Goal: Task Accomplishment & Management: Use online tool/utility

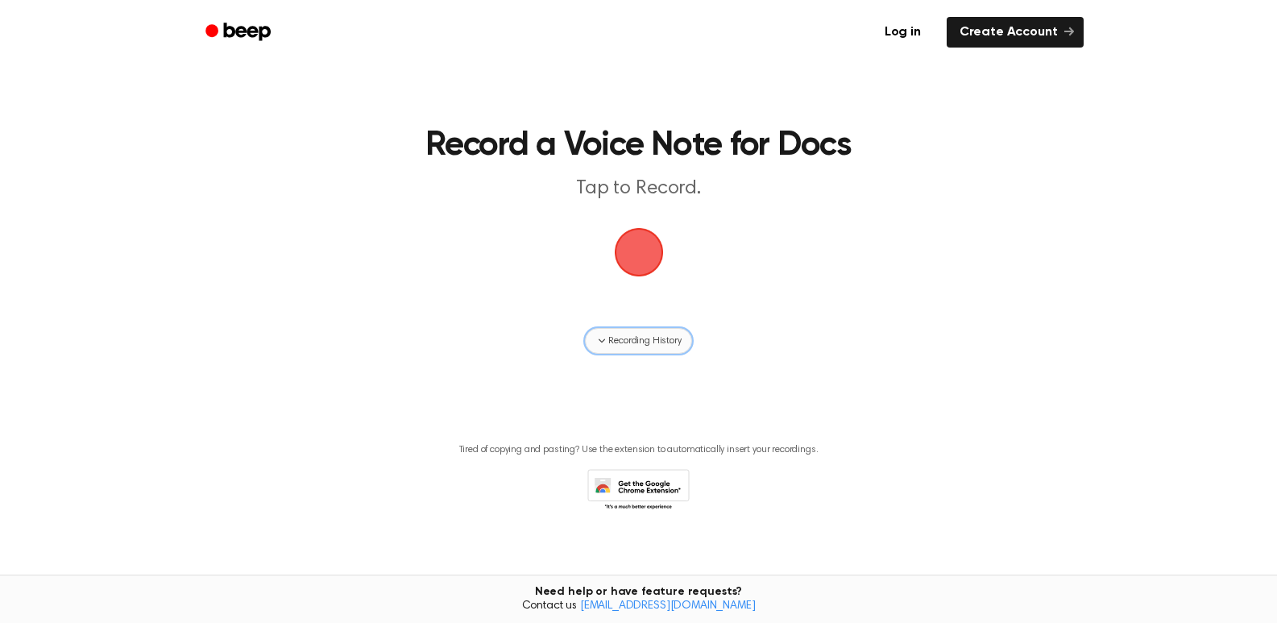
click at [623, 344] on span "Recording History" at bounding box center [644, 341] width 73 height 15
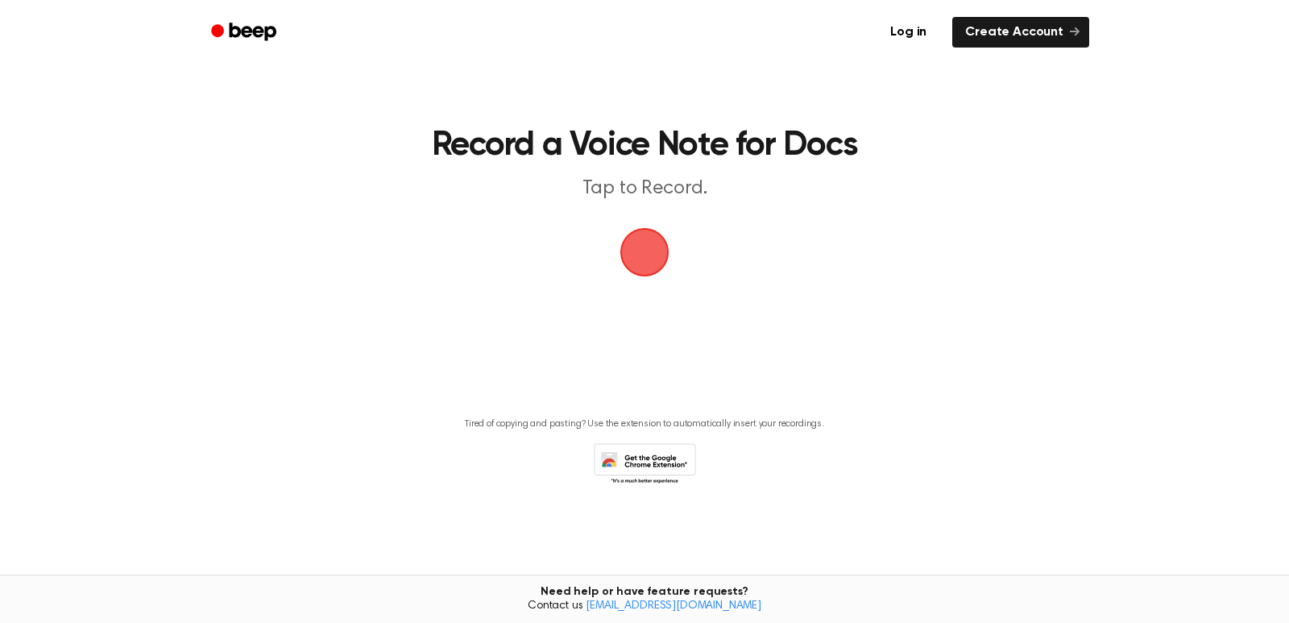
click at [644, 240] on span "button" at bounding box center [645, 252] width 52 height 52
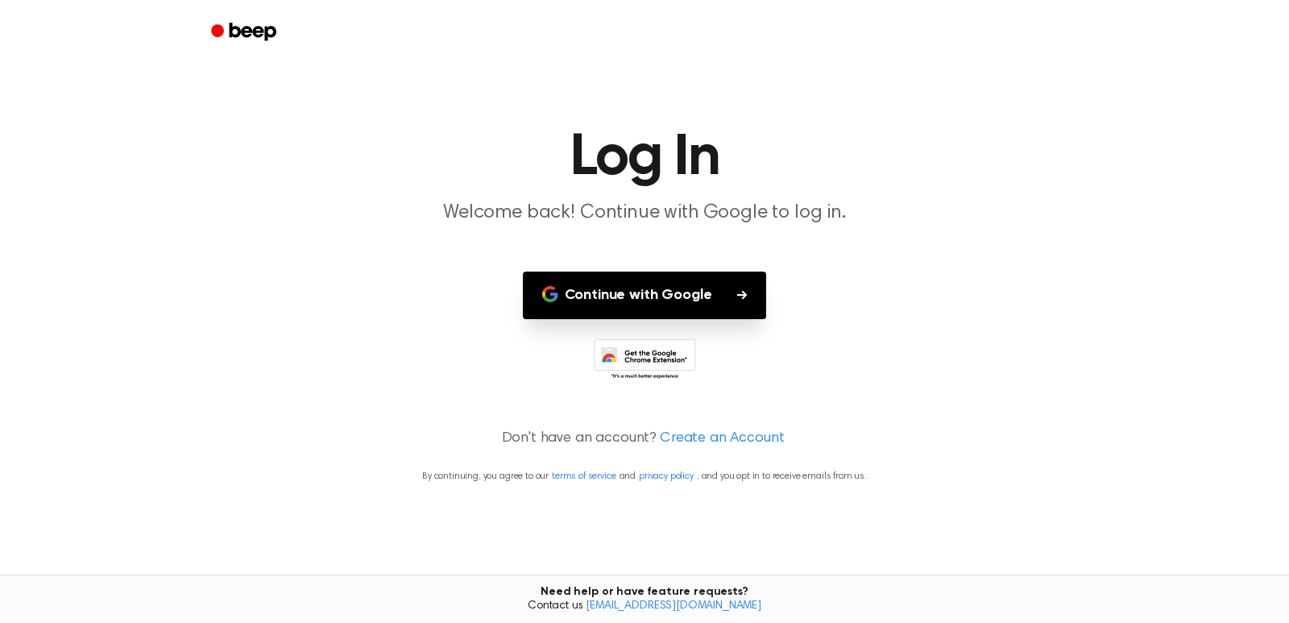
click at [640, 288] on button "Continue with Google" at bounding box center [645, 296] width 244 height 48
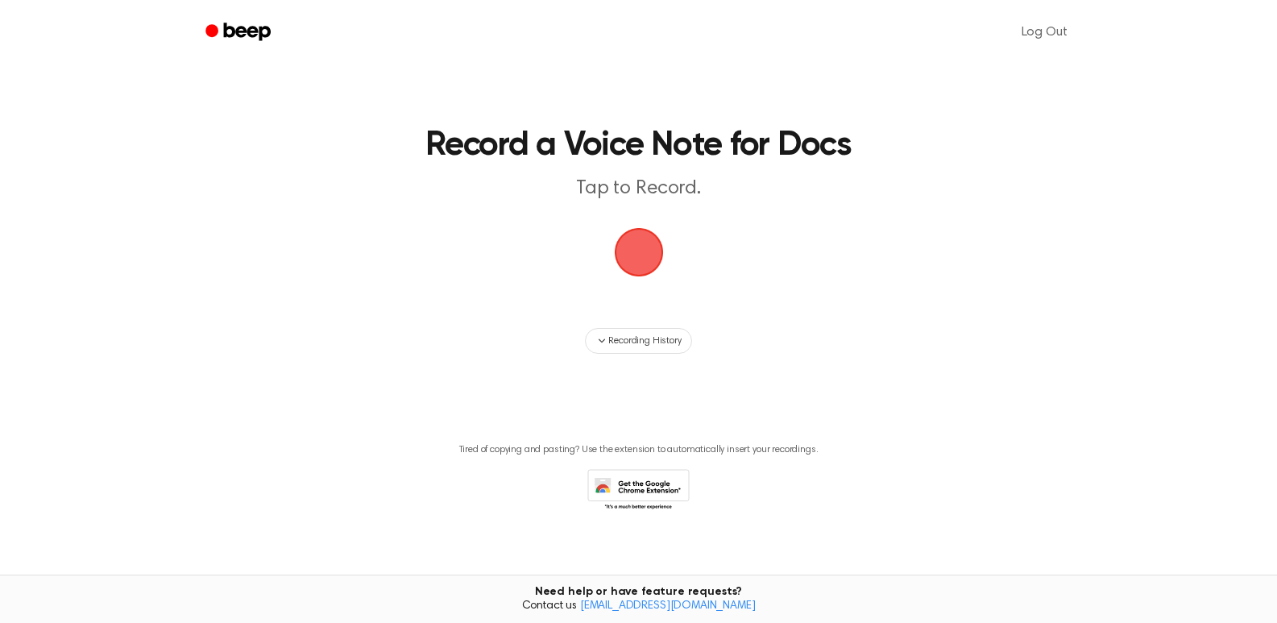
click at [641, 251] on span "button" at bounding box center [639, 252] width 62 height 62
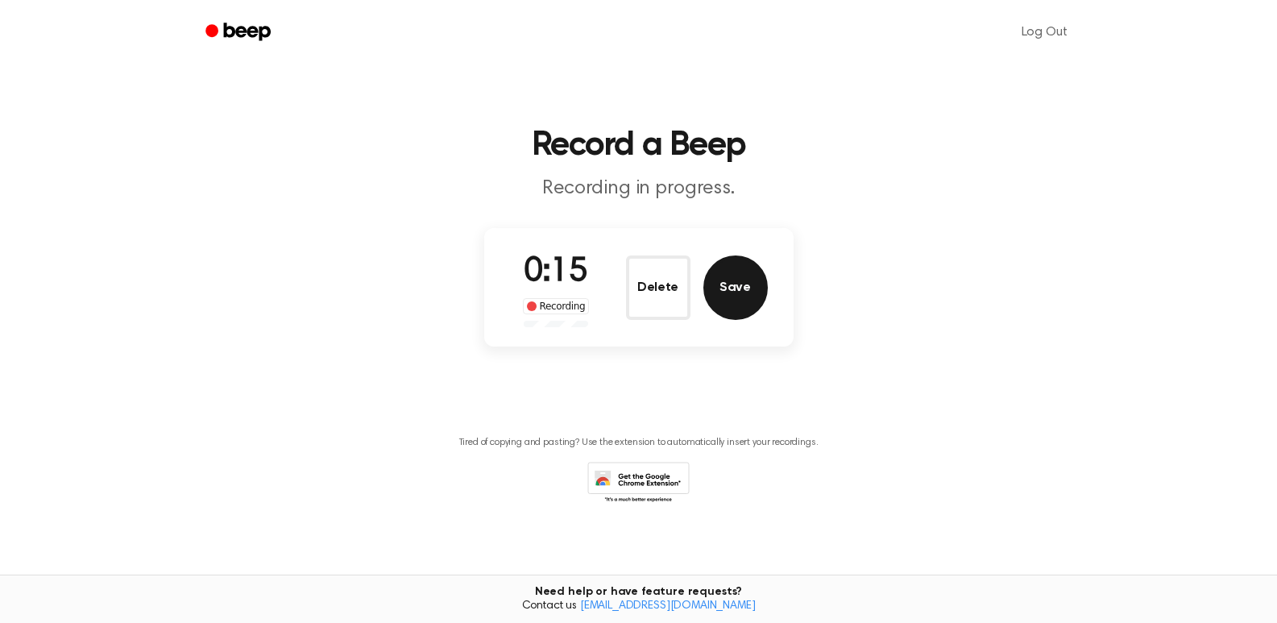
click at [732, 288] on button "Save" at bounding box center [735, 287] width 64 height 64
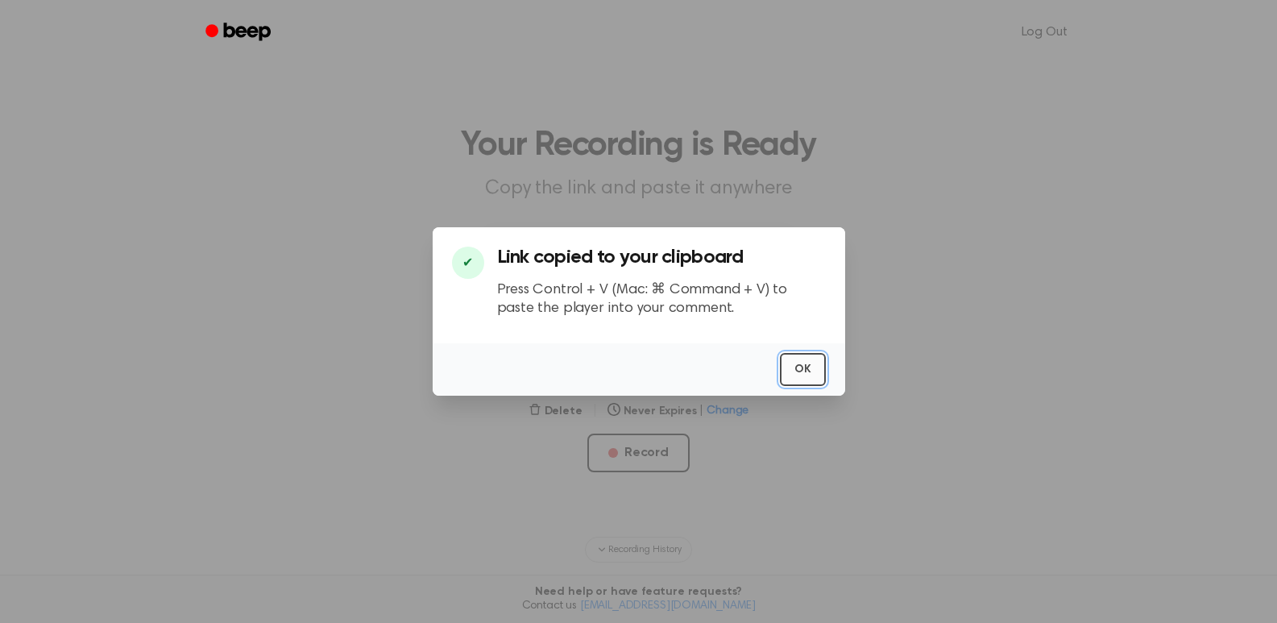
click at [795, 367] on button "OK" at bounding box center [803, 369] width 46 height 33
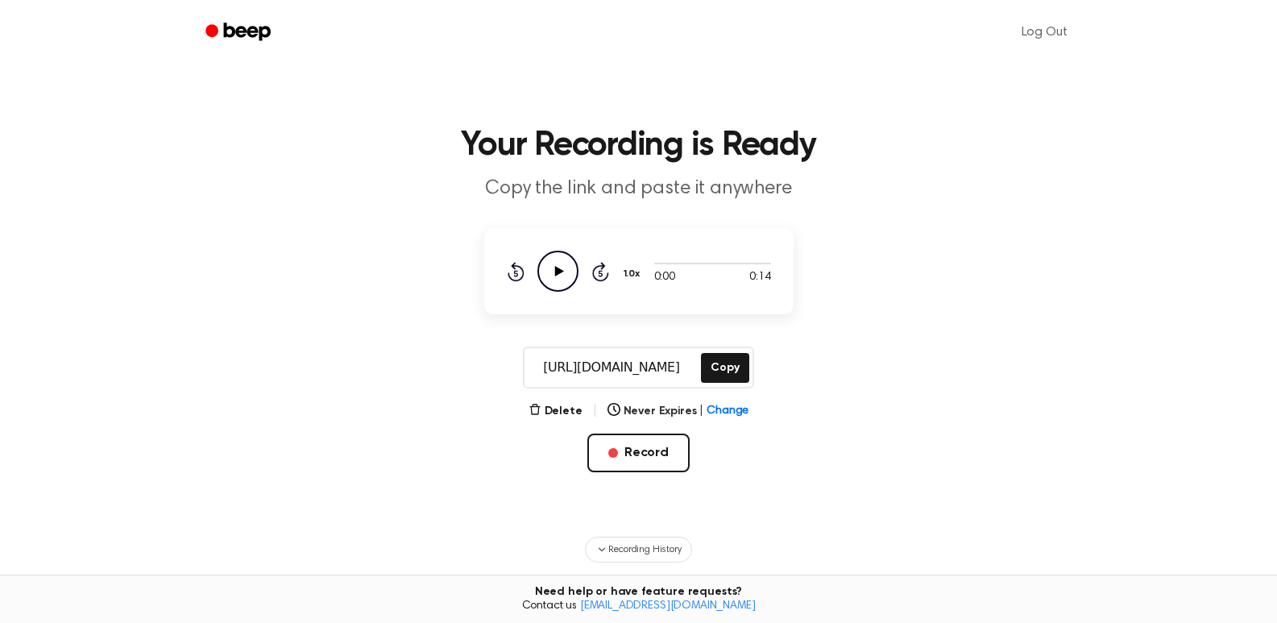
drag, startPoint x: 532, startPoint y: 368, endPoint x: 700, endPoint y: 372, distance: 168.5
click at [700, 372] on div "[URL][DOMAIN_NAME] Copy" at bounding box center [638, 367] width 230 height 42
